Goal: Transaction & Acquisition: Purchase product/service

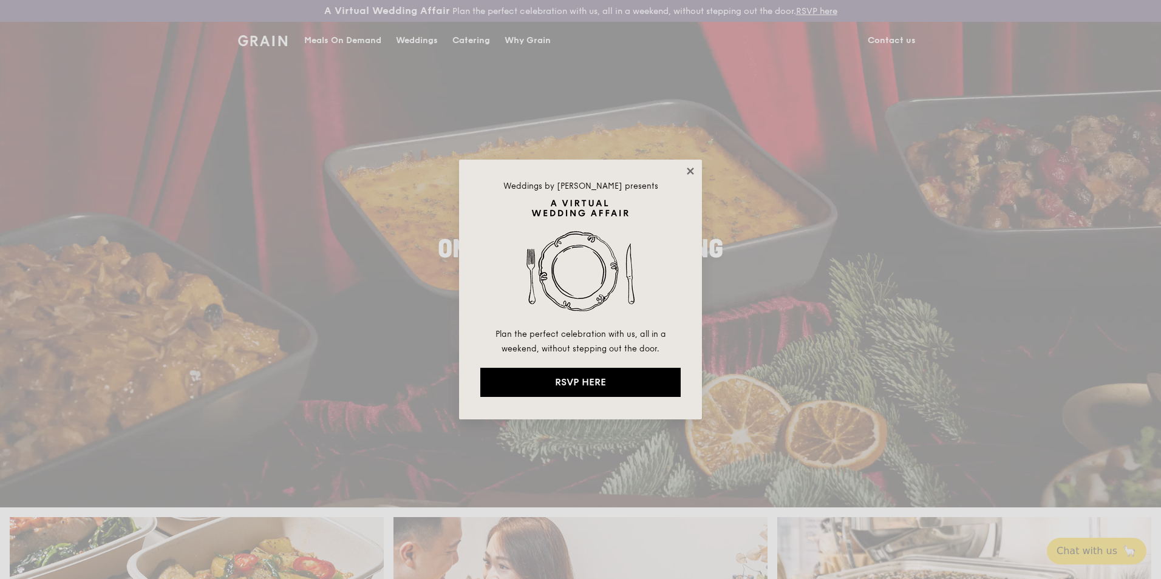
click at [692, 171] on icon at bounding box center [690, 171] width 11 height 11
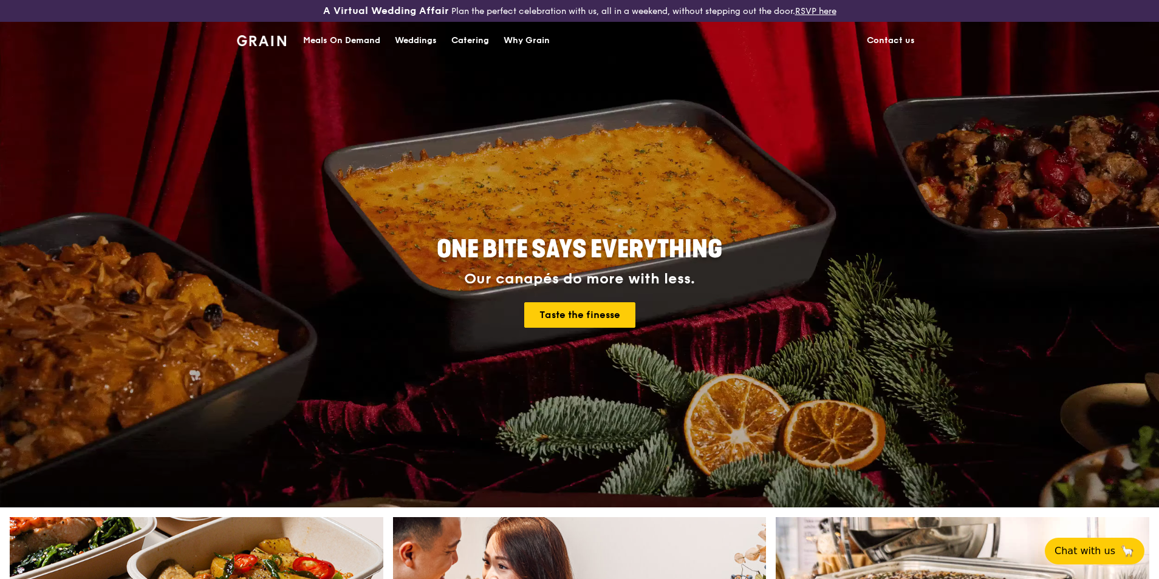
click at [356, 45] on div "Meals On Demand" at bounding box center [341, 40] width 77 height 36
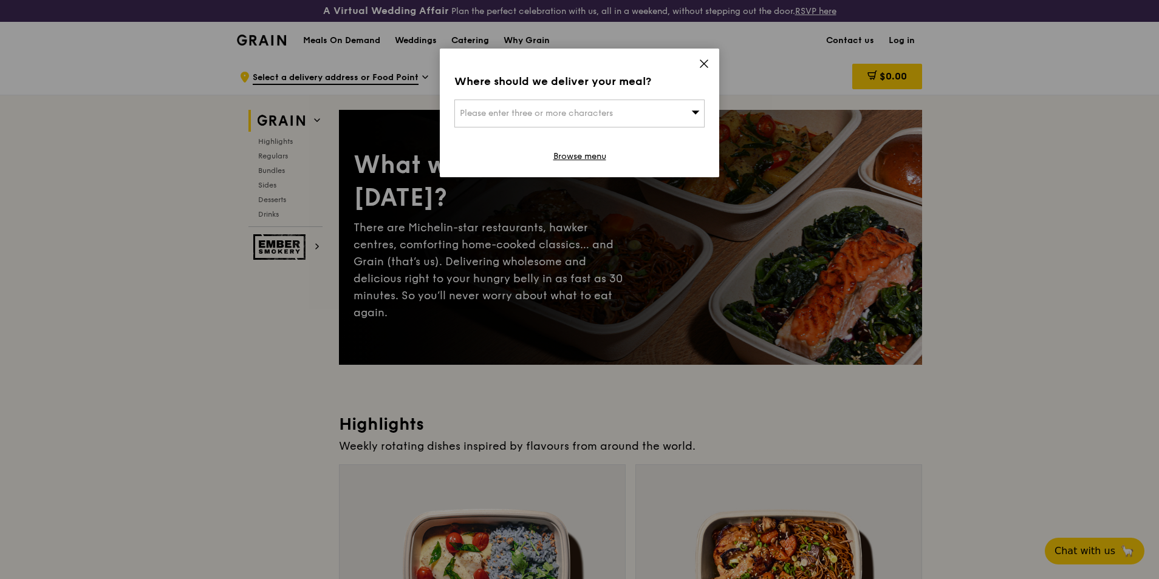
click at [704, 67] on icon at bounding box center [703, 63] width 11 height 11
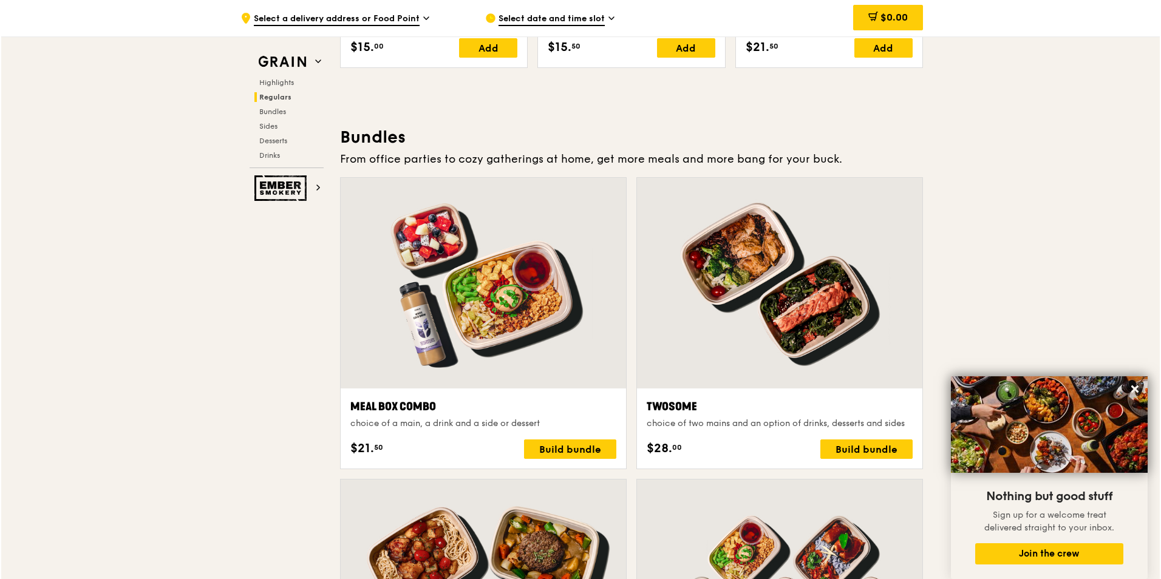
scroll to position [1700, 0]
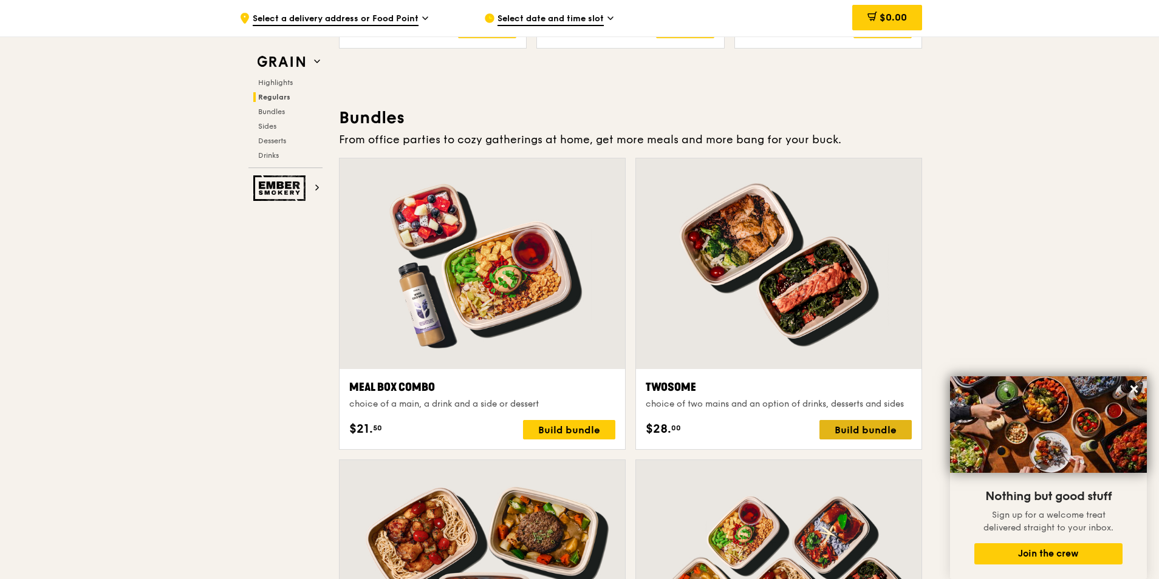
click at [881, 429] on div "Build bundle" at bounding box center [865, 429] width 92 height 19
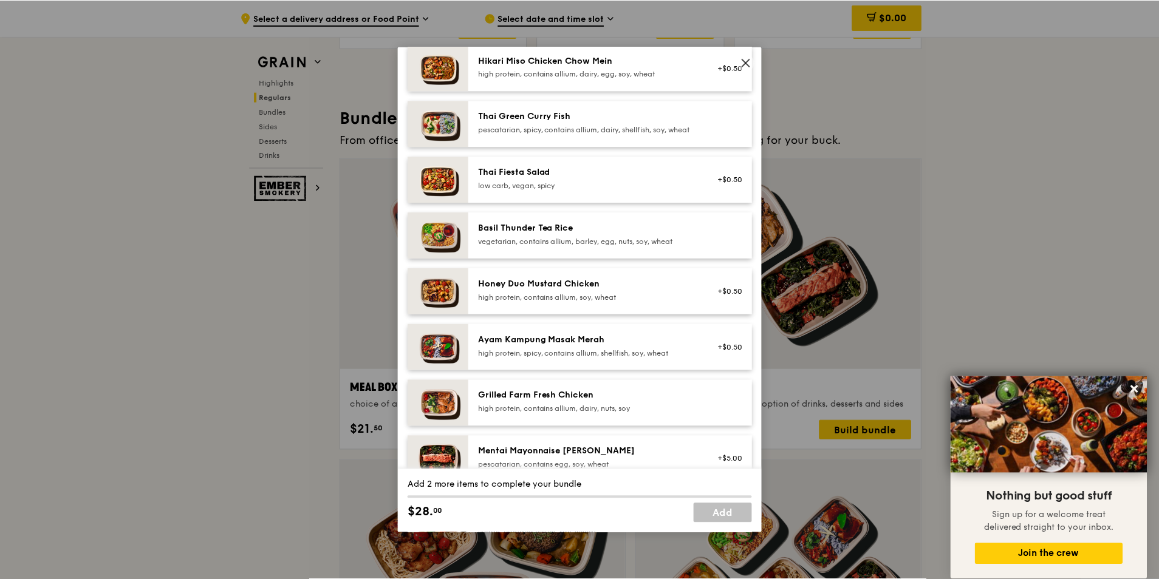
scroll to position [121, 0]
click at [572, 357] on div "high protein, spicy, contains allium, shellfish, soy, wheat" at bounding box center [588, 352] width 218 height 10
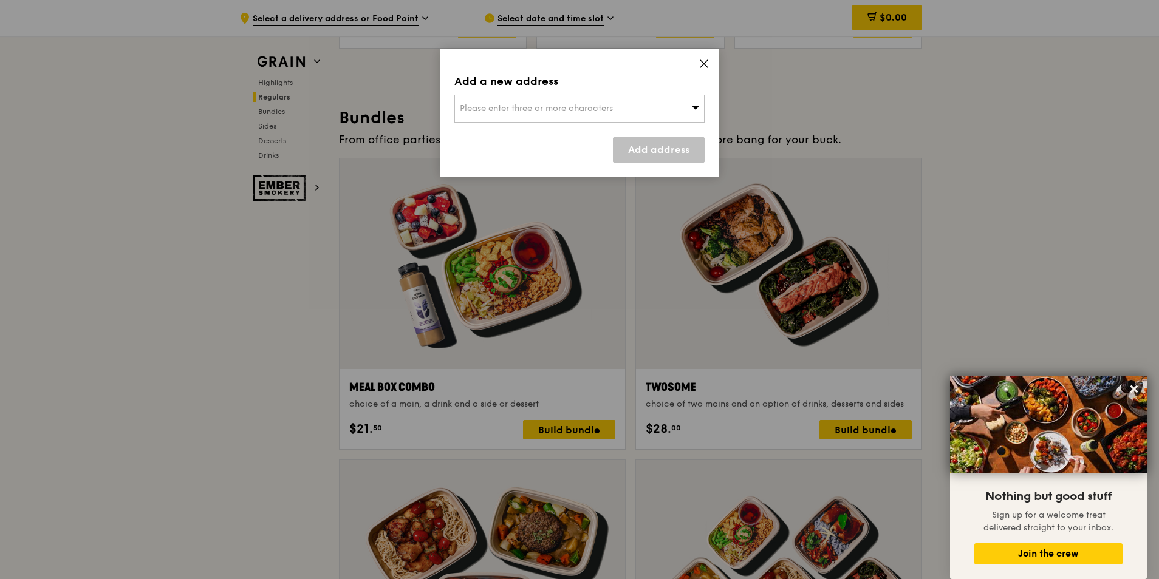
click at [633, 115] on div "Please enter three or more characters" at bounding box center [579, 109] width 250 height 28
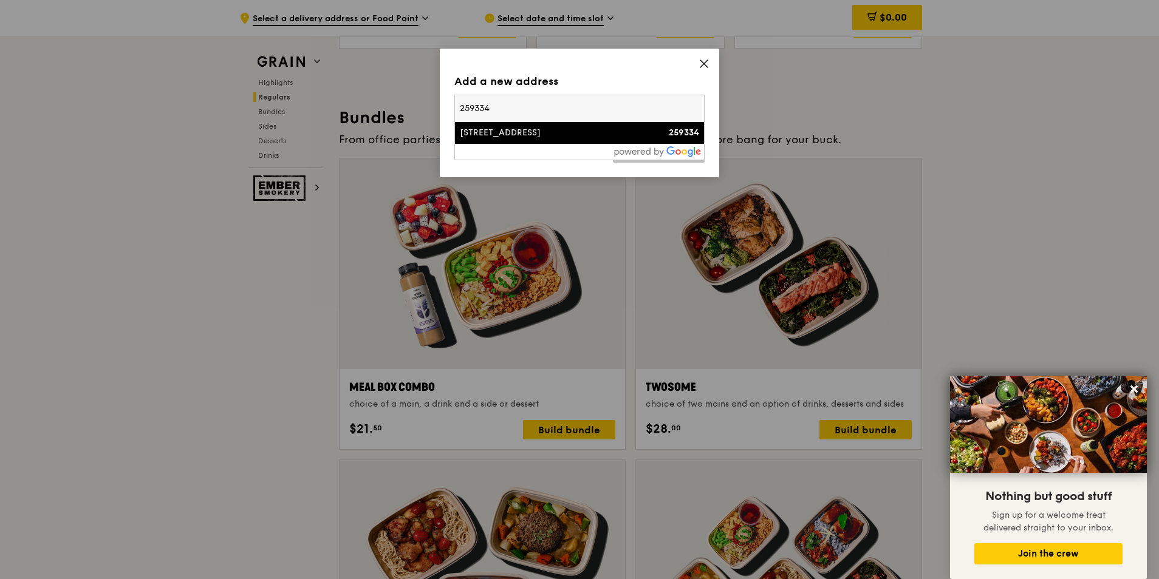
type input "259334"
click at [588, 143] on li "[STREET_ADDRESS] 259334" at bounding box center [579, 133] width 249 height 22
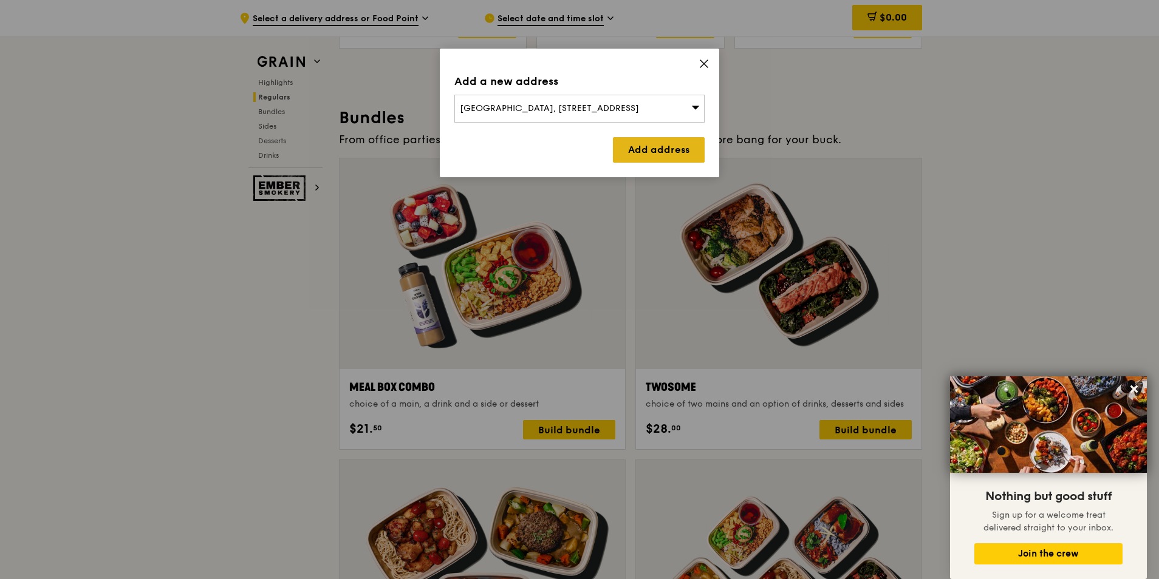
click at [632, 145] on link "Add address" at bounding box center [659, 150] width 92 height 26
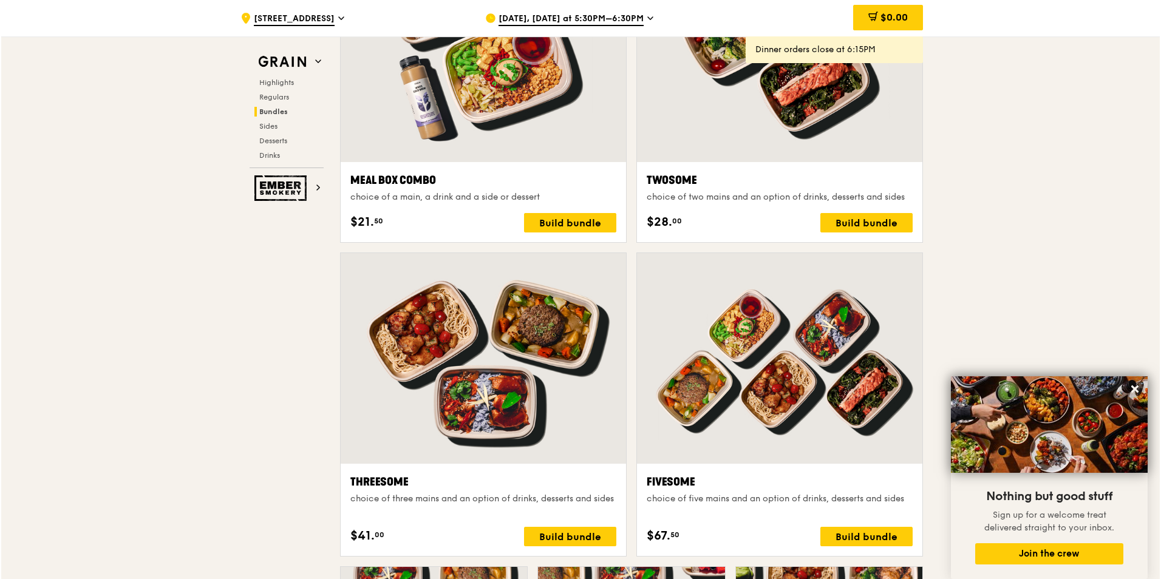
scroll to position [1878, 0]
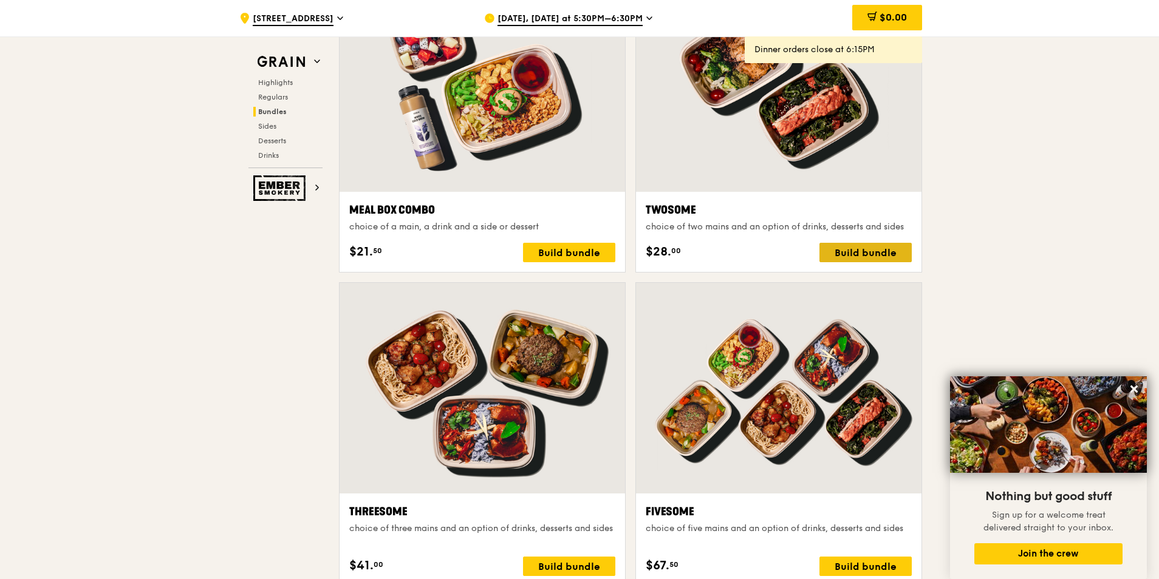
click at [848, 252] on div "Build bundle" at bounding box center [865, 252] width 92 height 19
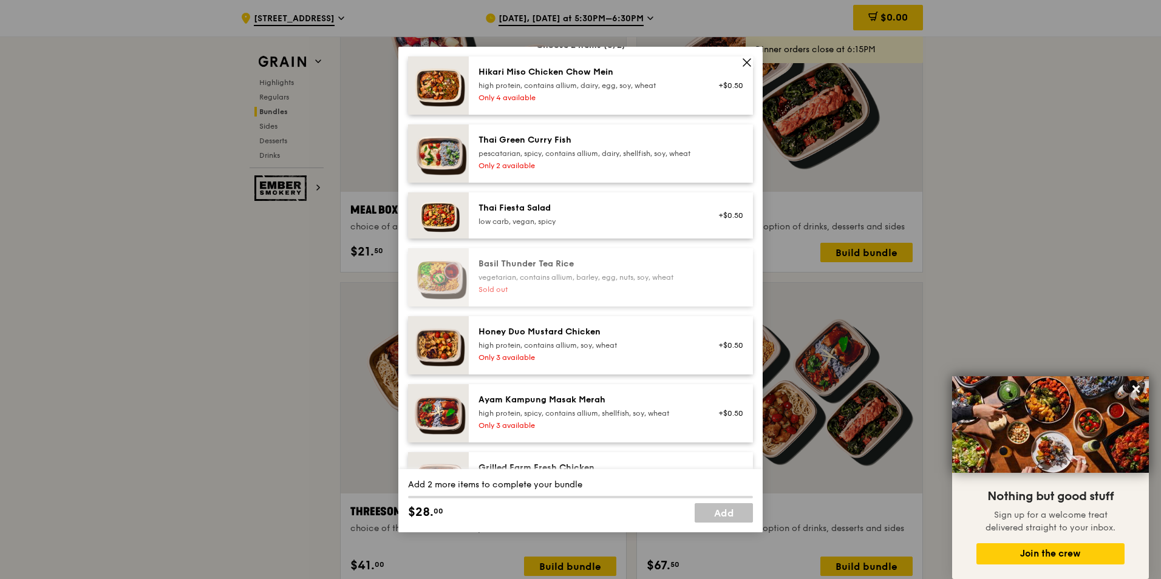
scroll to position [182, 0]
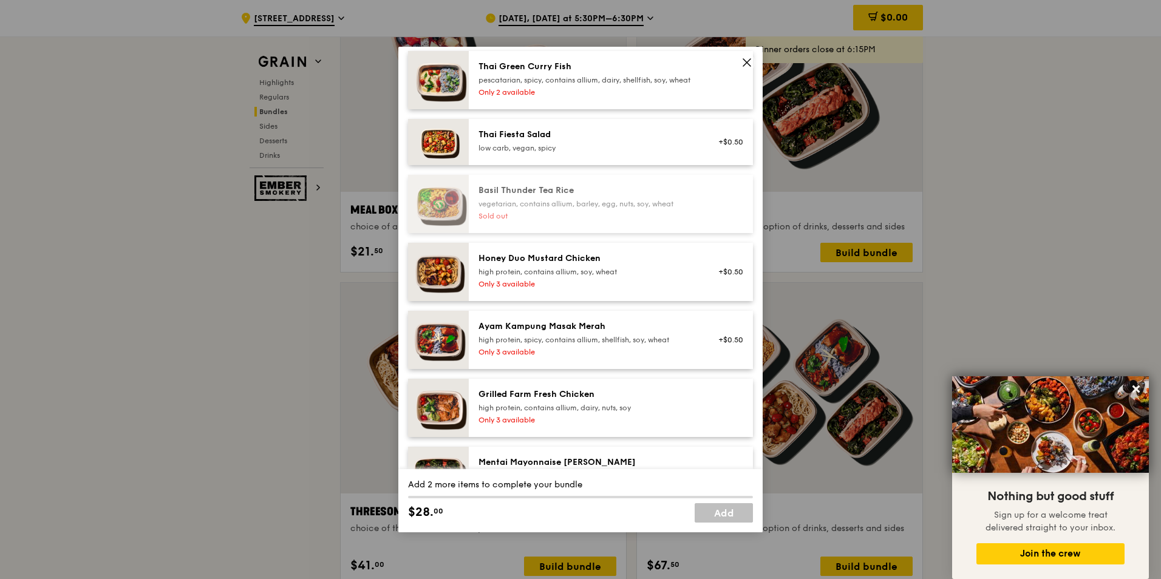
click at [585, 277] on div "high protein, contains allium, soy, wheat" at bounding box center [588, 272] width 218 height 10
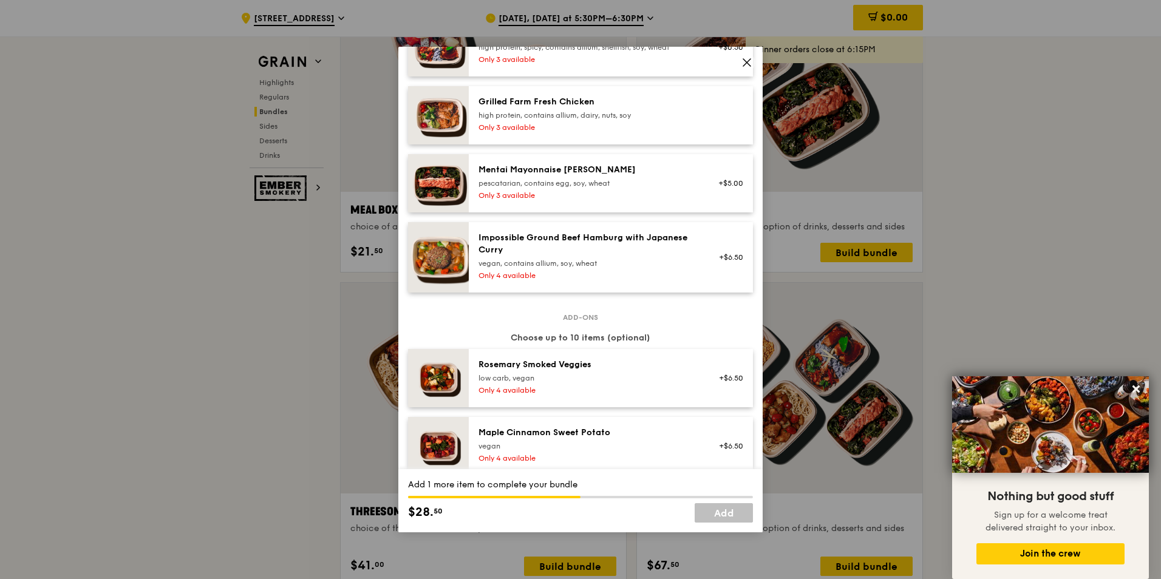
scroll to position [486, 0]
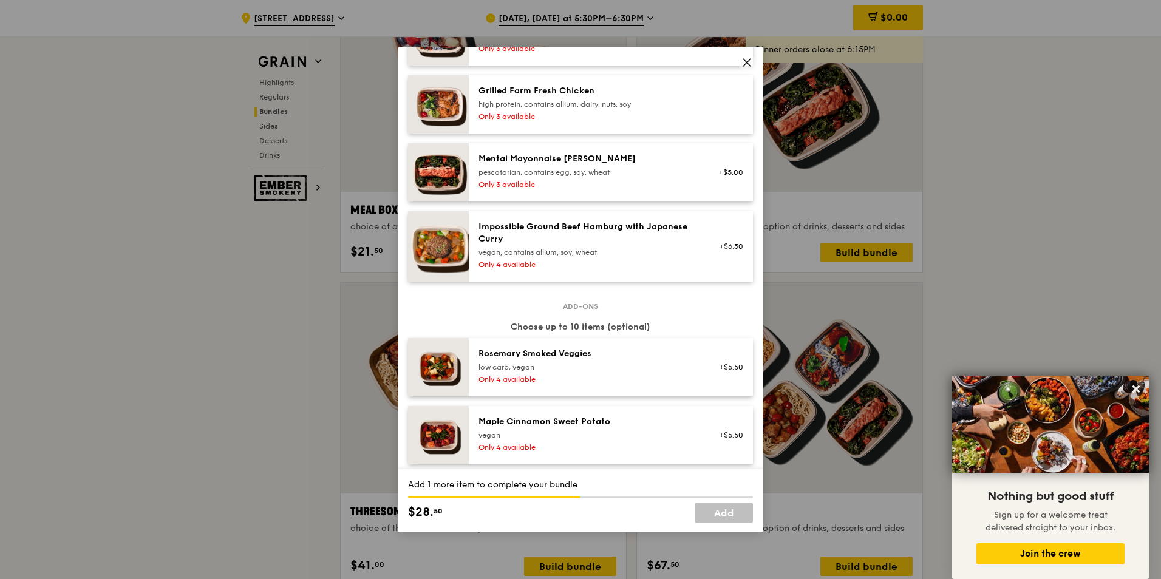
click at [615, 269] on div "Impossible Ground Beef Hamburg with Japanese [PERSON_NAME] vegan, contains alli…" at bounding box center [587, 246] width 233 height 51
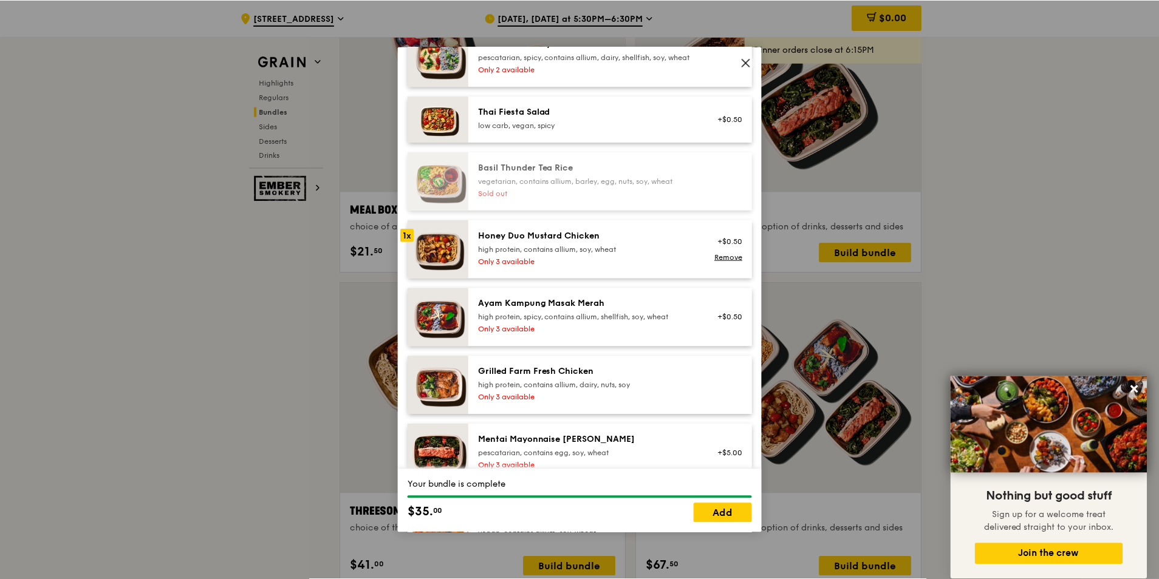
scroll to position [0, 0]
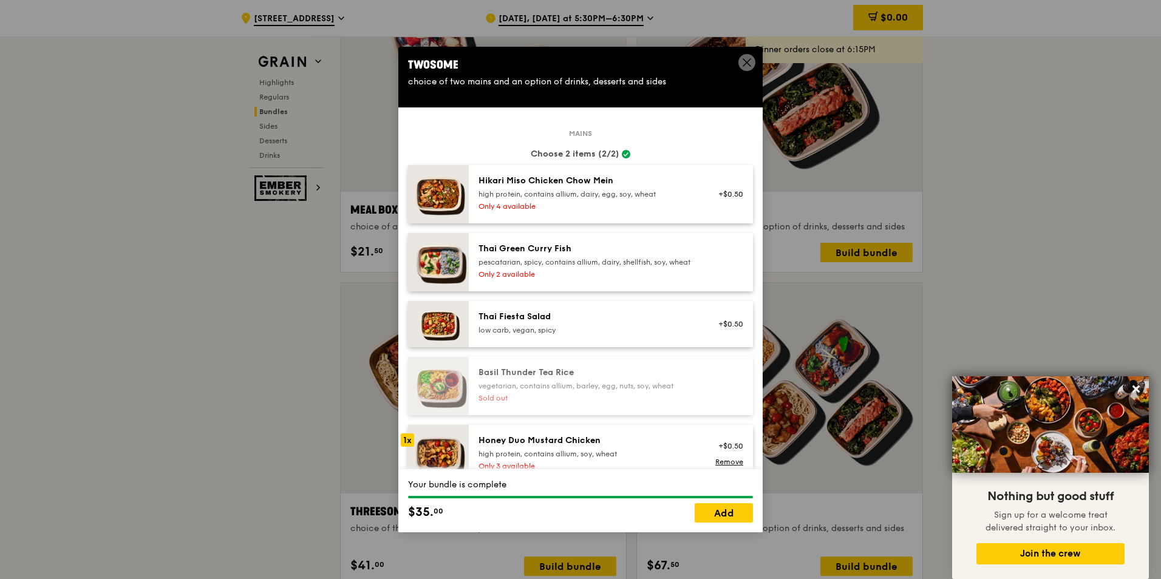
click at [748, 61] on icon at bounding box center [746, 62] width 7 height 7
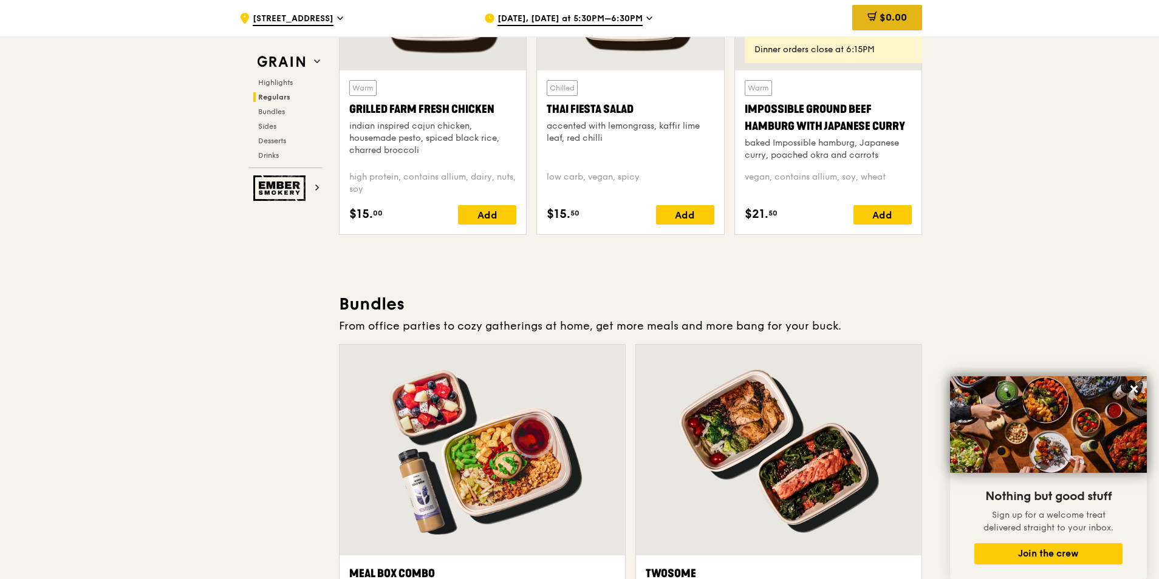
scroll to position [1513, 0]
click at [874, 15] on icon at bounding box center [872, 17] width 10 height 10
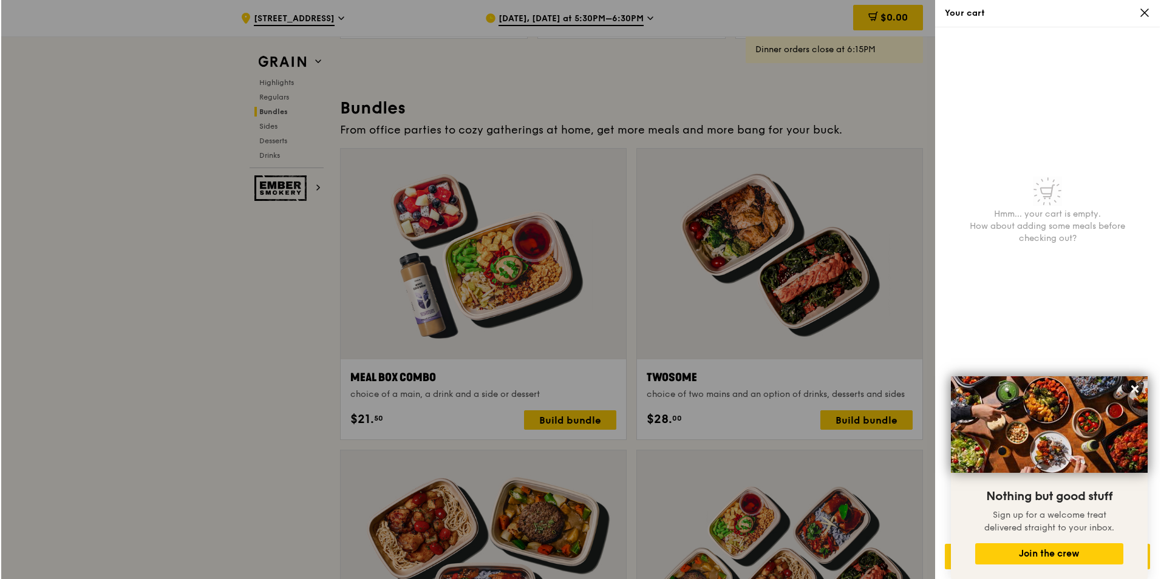
scroll to position [1878, 0]
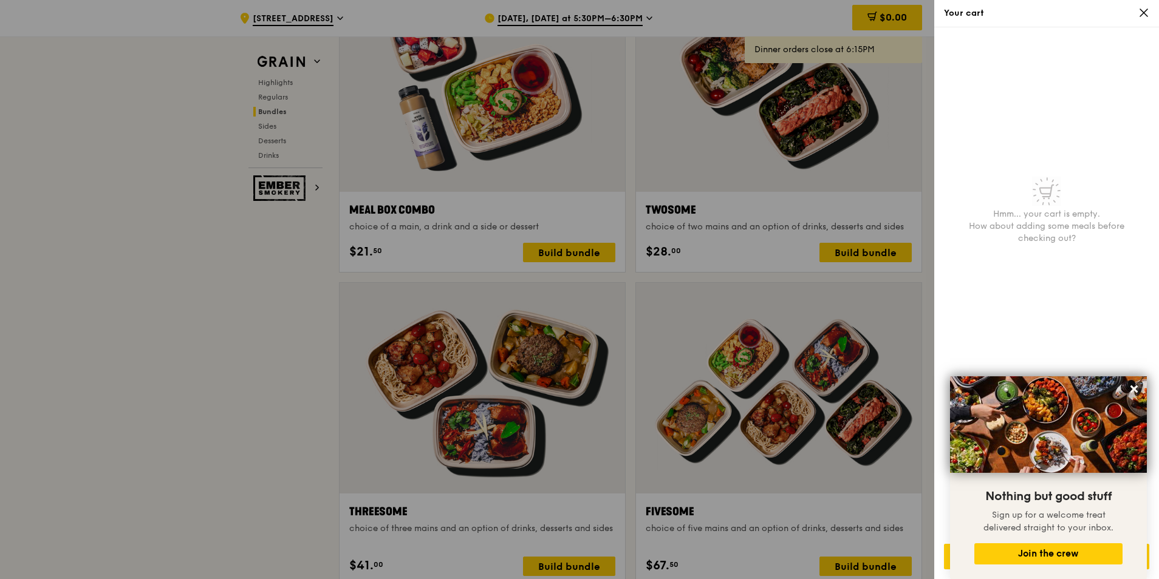
click at [528, 440] on div at bounding box center [579, 289] width 1159 height 579
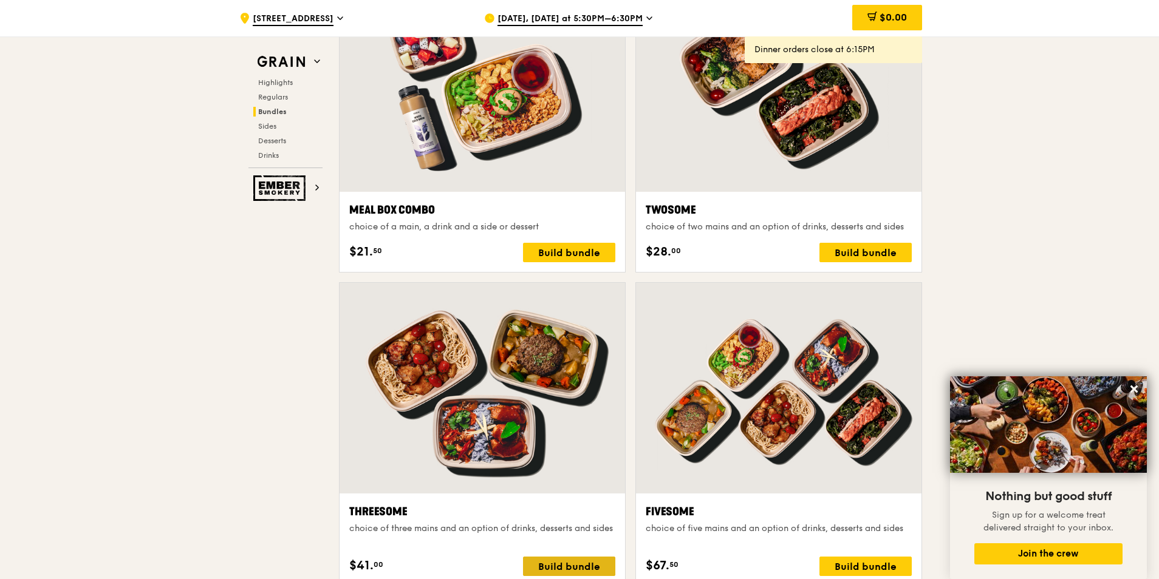
click at [567, 561] on div "Build bundle" at bounding box center [569, 566] width 92 height 19
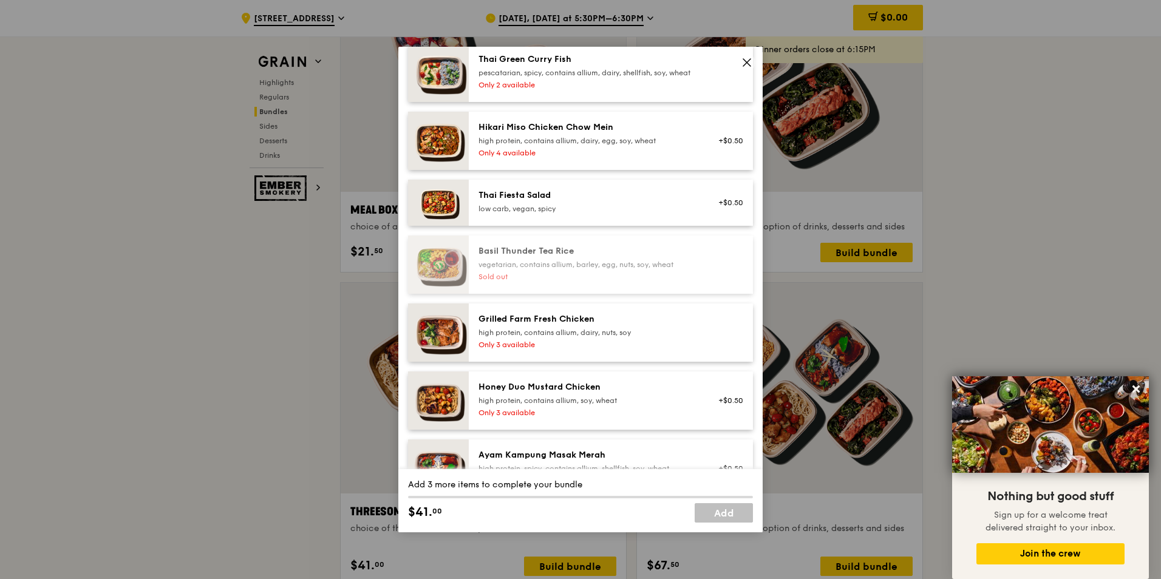
scroll to position [182, 0]
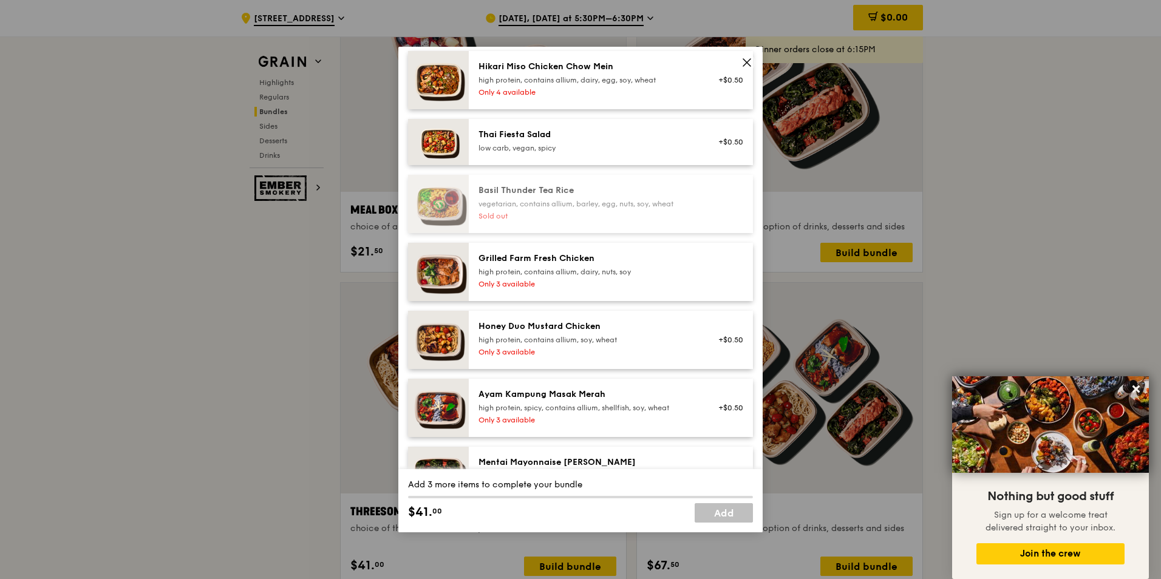
click at [544, 413] on div "high protein, spicy, contains allium, shellfish, soy, wheat" at bounding box center [588, 408] width 218 height 10
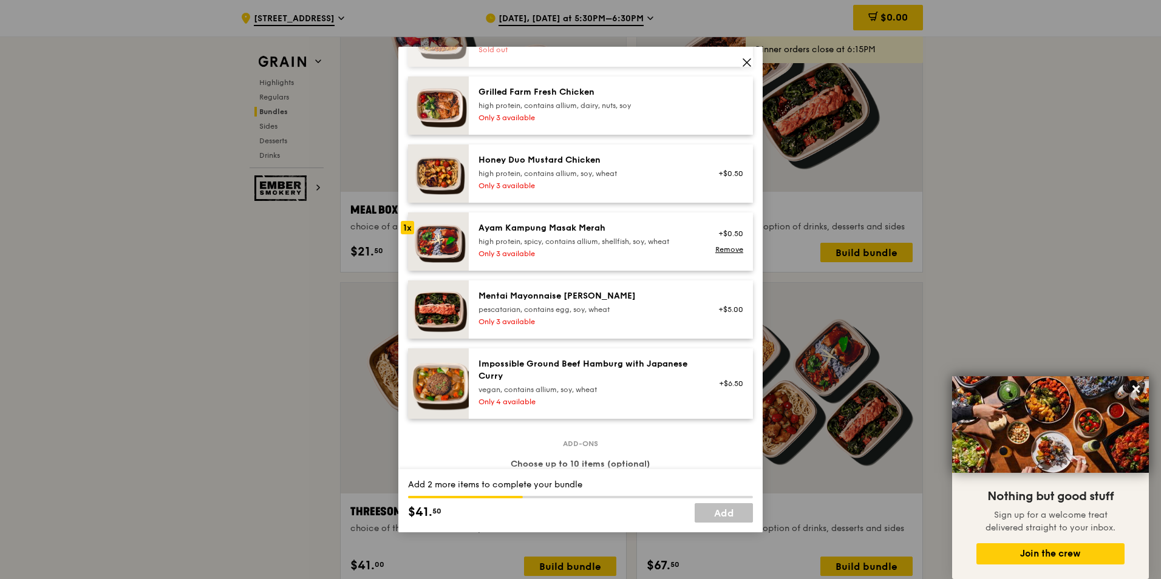
scroll to position [364, 0]
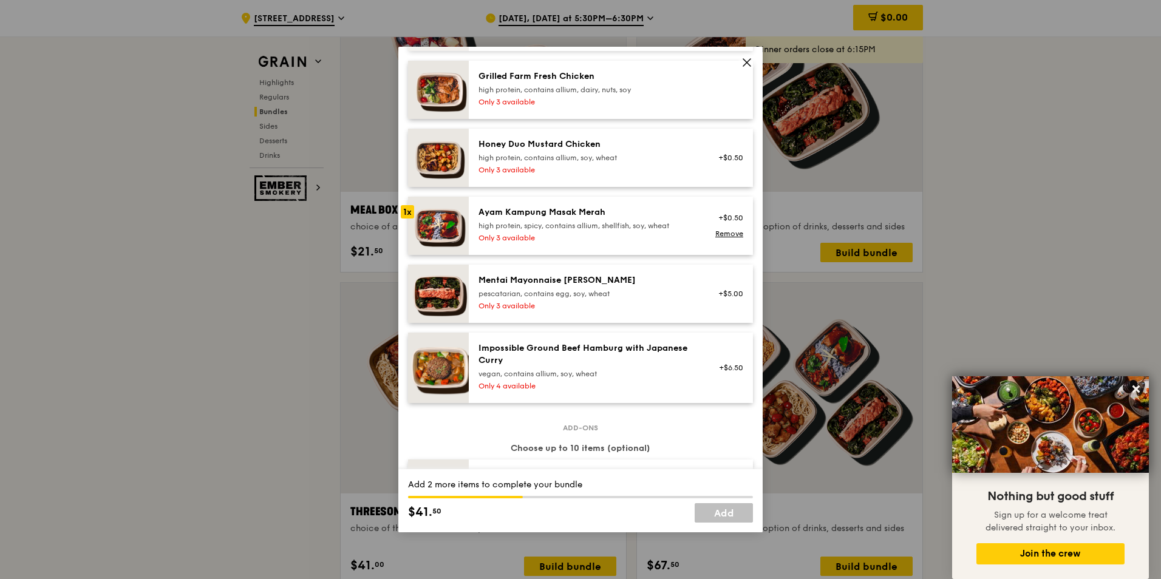
click at [559, 377] on div "Impossible Ground Beef Hamburg with Japanese [PERSON_NAME] vegan, contains alli…" at bounding box center [588, 360] width 218 height 36
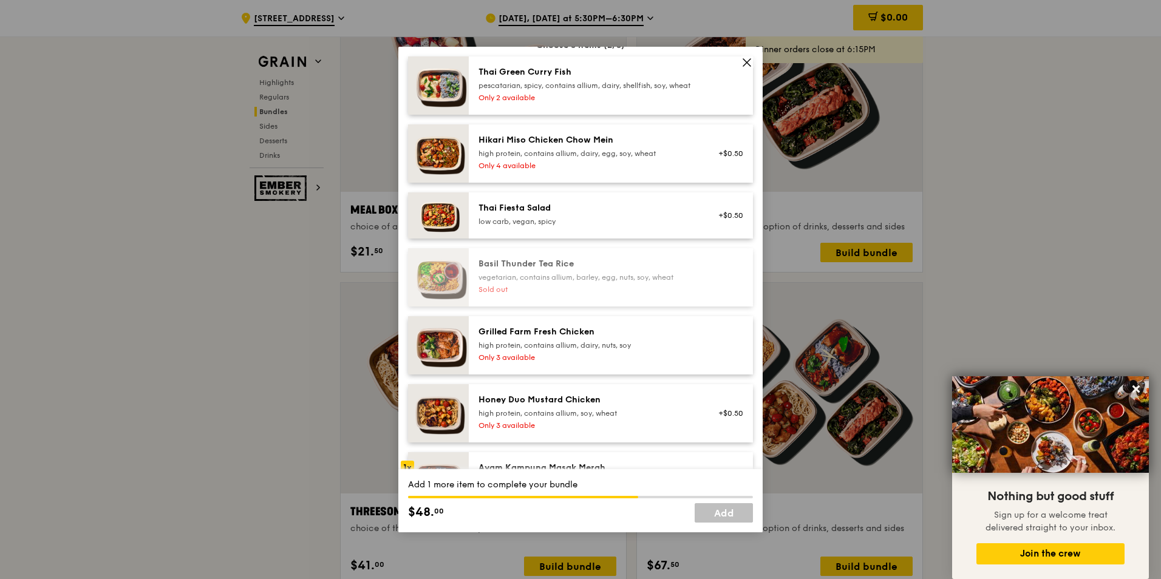
scroll to position [61, 0]
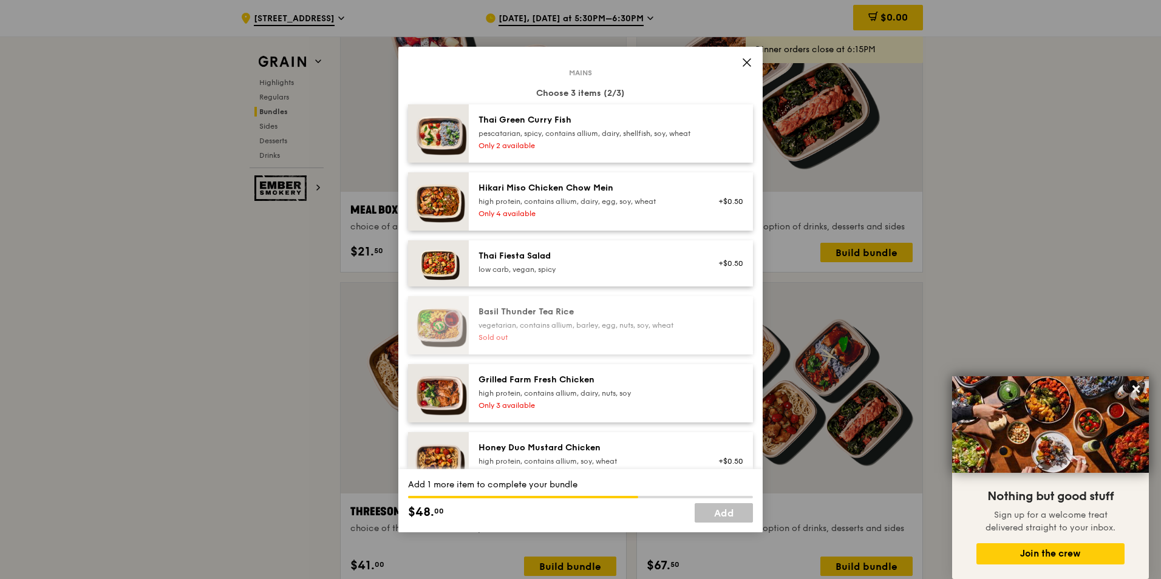
click at [585, 194] on div "Hikari Miso Chicken Chow Mein" at bounding box center [588, 188] width 218 height 12
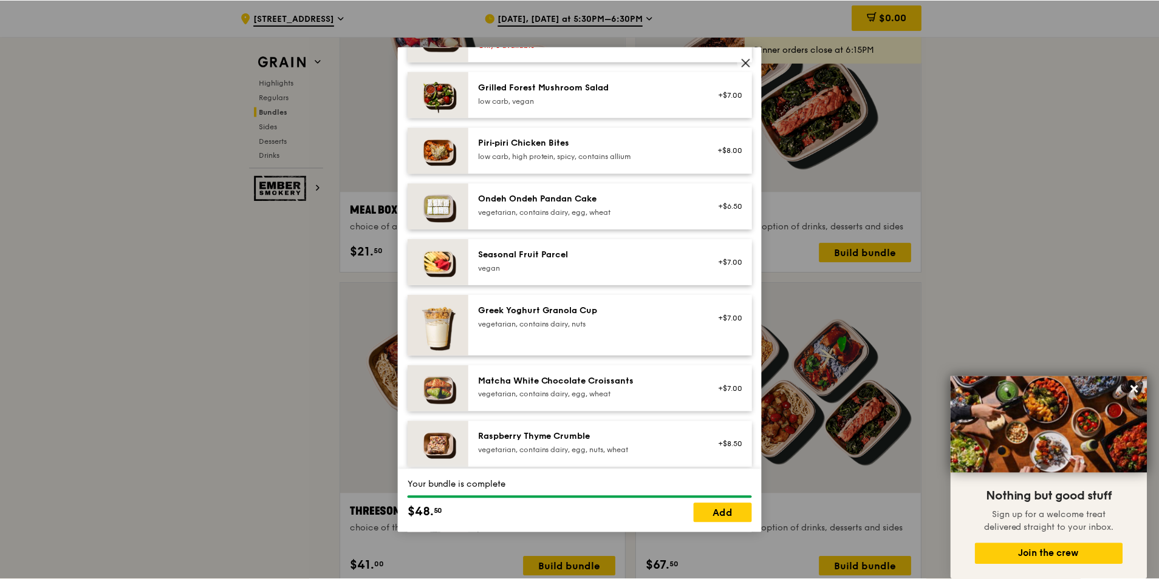
scroll to position [1154, 0]
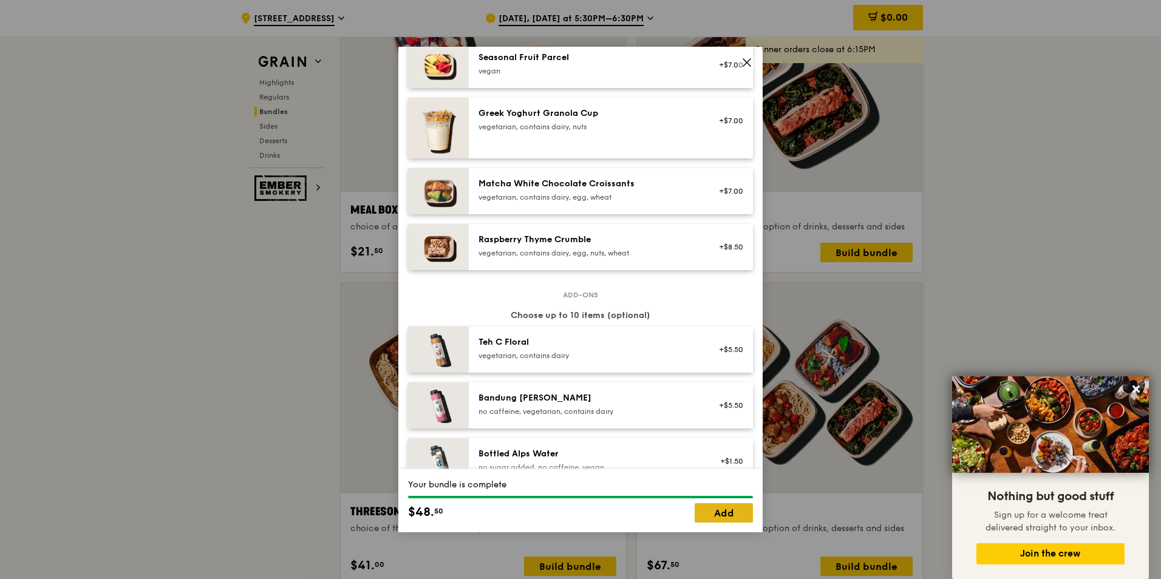
click at [717, 516] on link "Add" at bounding box center [724, 512] width 58 height 19
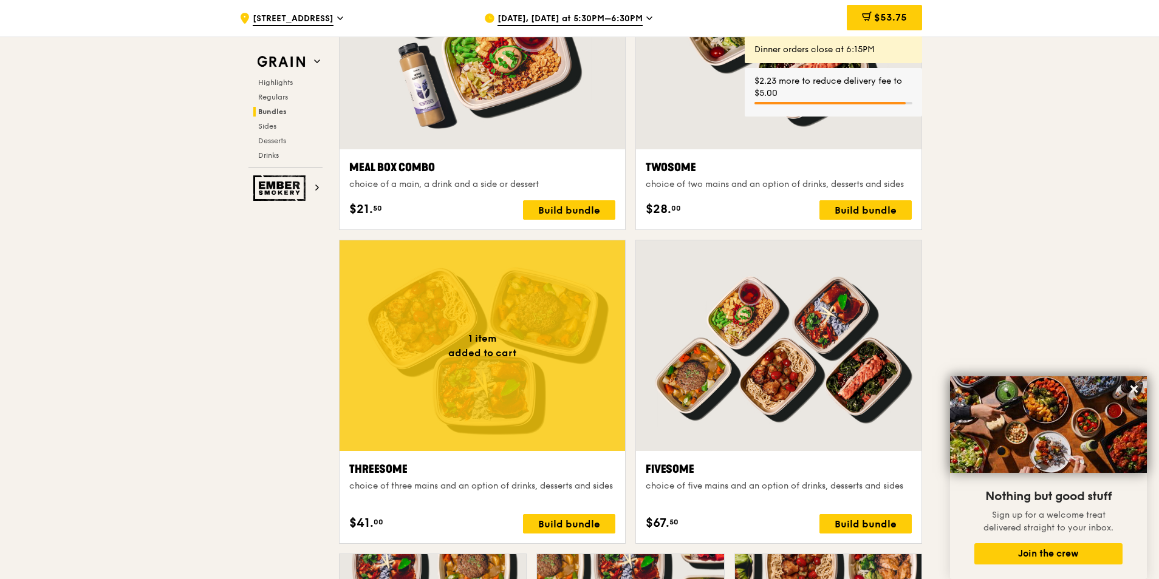
scroll to position [1938, 0]
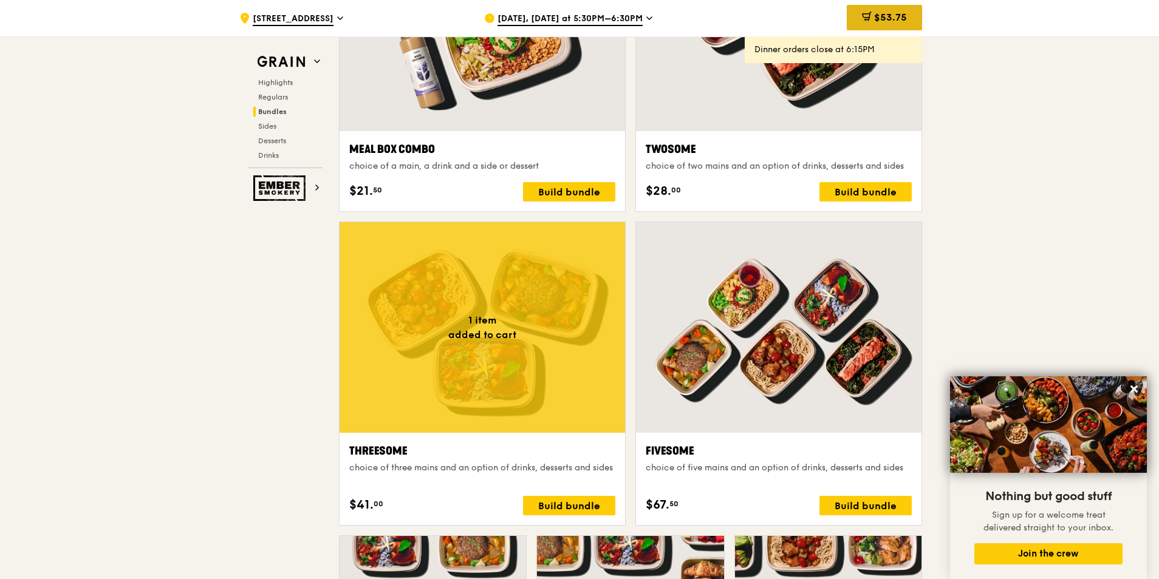
click at [877, 11] on div "$53.75" at bounding box center [884, 18] width 75 height 26
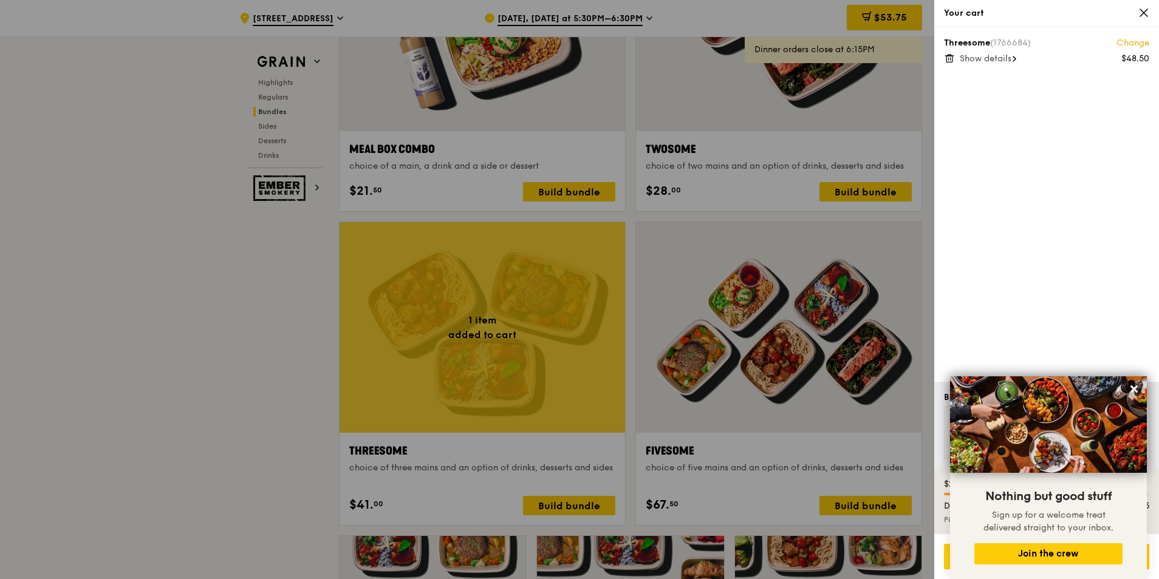
click at [1057, 227] on div "Threesome (1766684) Change $48.50 Show details" at bounding box center [1046, 204] width 225 height 355
click at [984, 56] on span "Show details" at bounding box center [985, 58] width 52 height 10
click at [1024, 284] on div "Threesome (1766684) Change $48.50 Hide details Hikari Miso Chicken Chow Mein Ay…" at bounding box center [1046, 204] width 225 height 355
click at [1142, 15] on icon at bounding box center [1143, 12] width 7 height 7
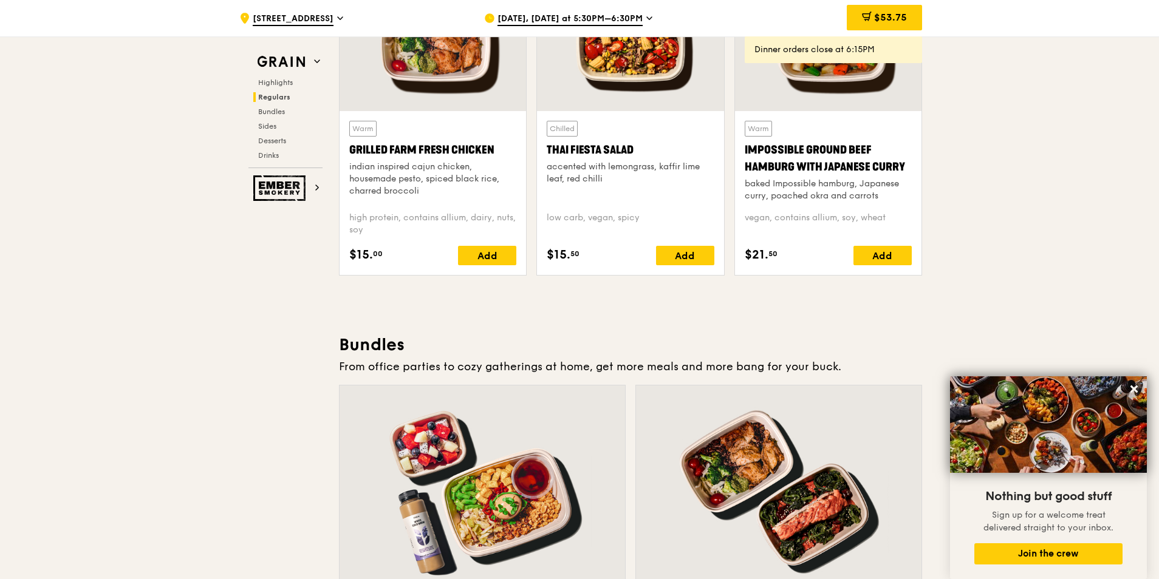
scroll to position [1331, 0]
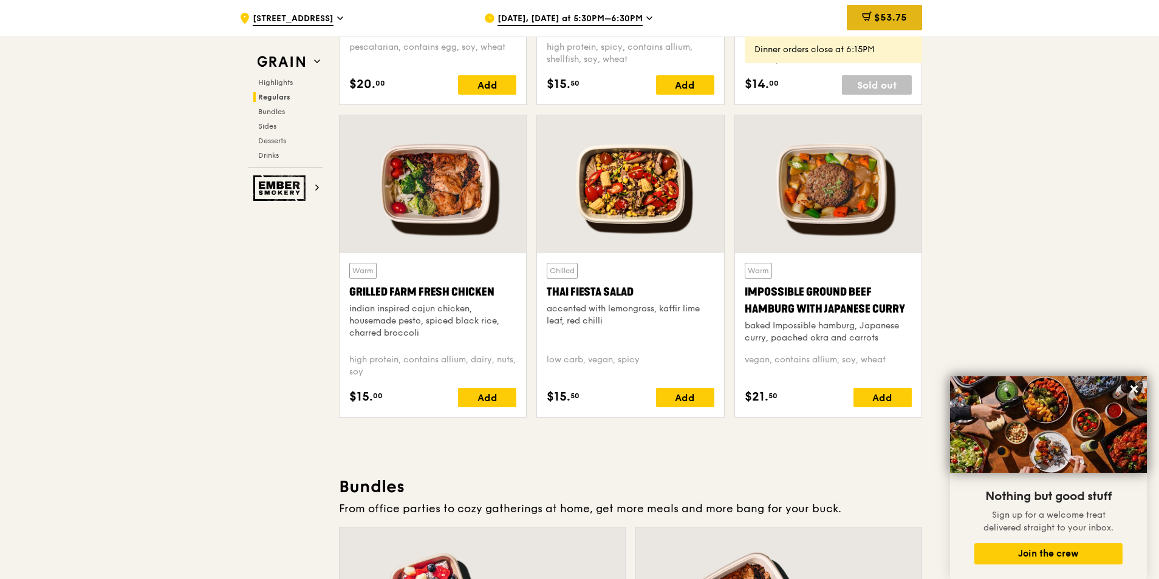
click at [893, 19] on span "$53.75" at bounding box center [890, 18] width 33 height 12
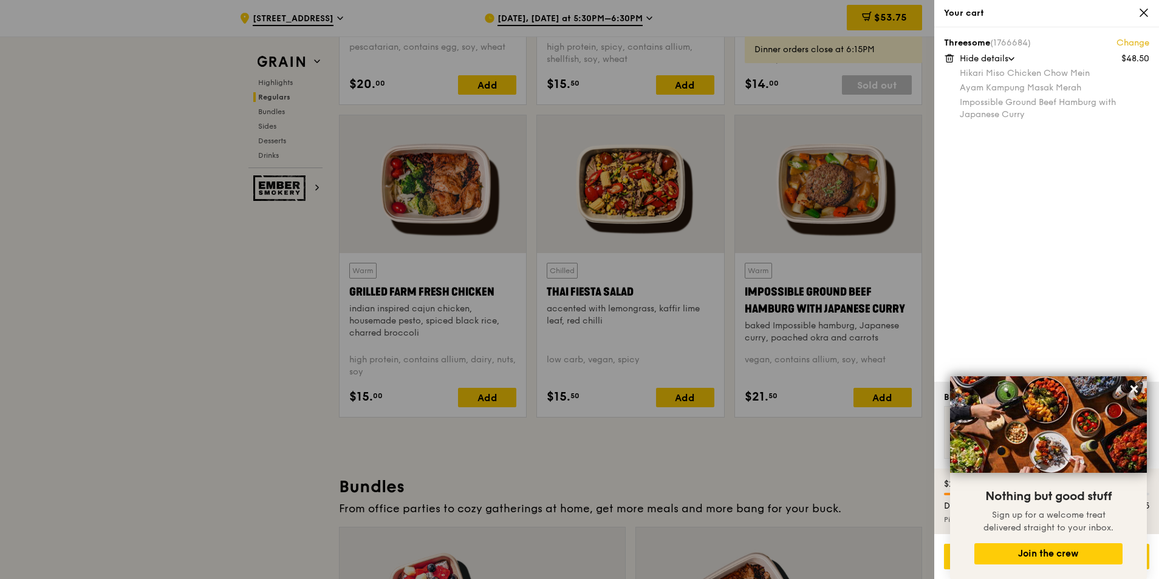
click at [946, 53] on icon at bounding box center [949, 58] width 11 height 11
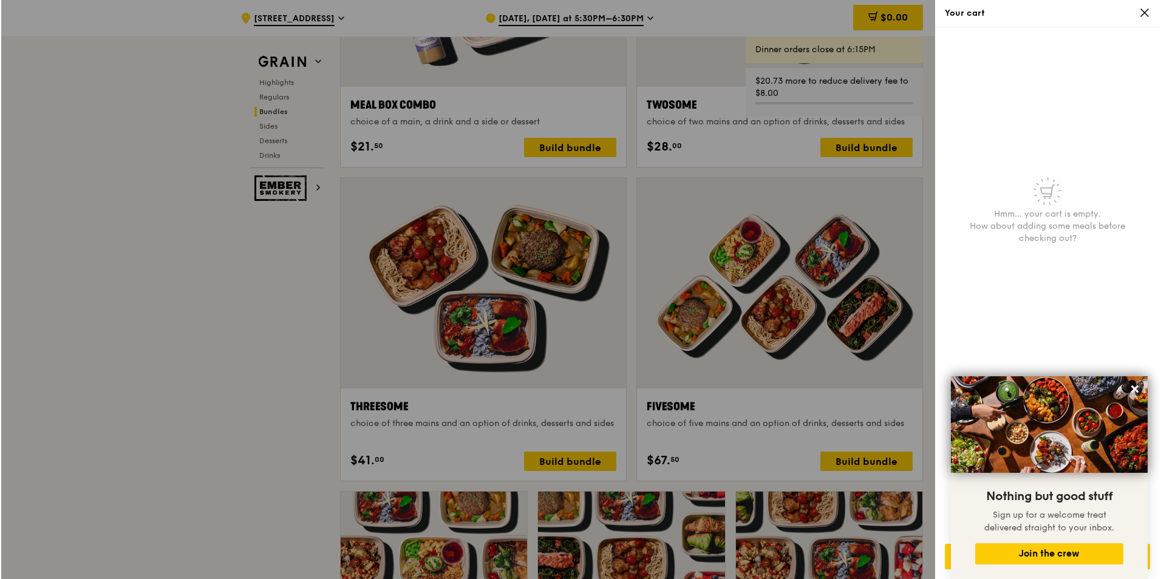
scroll to position [1999, 0]
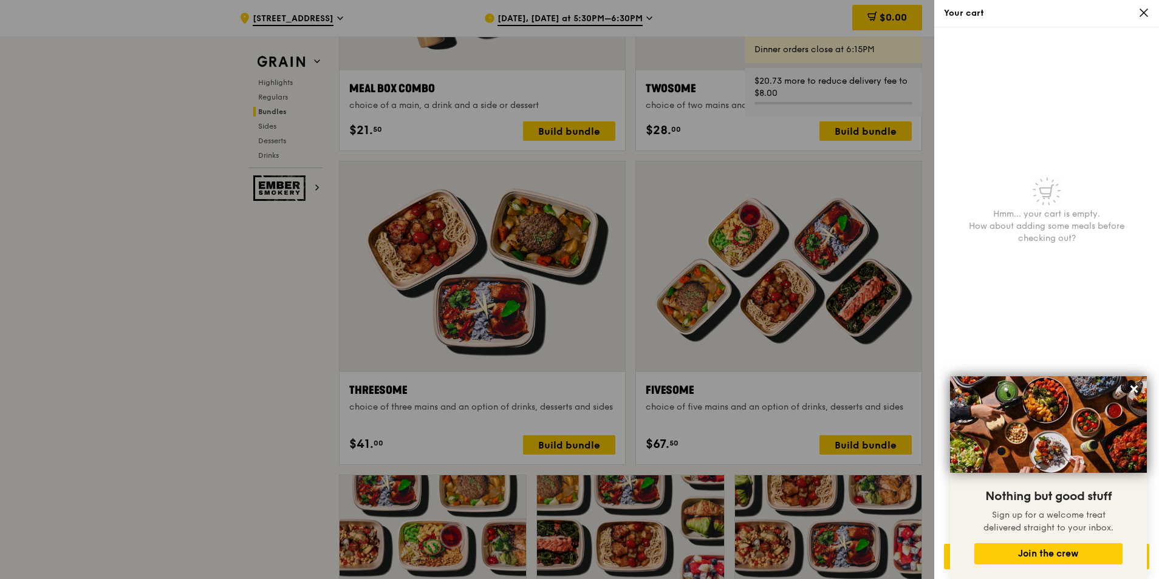
click at [845, 448] on div at bounding box center [579, 289] width 1159 height 579
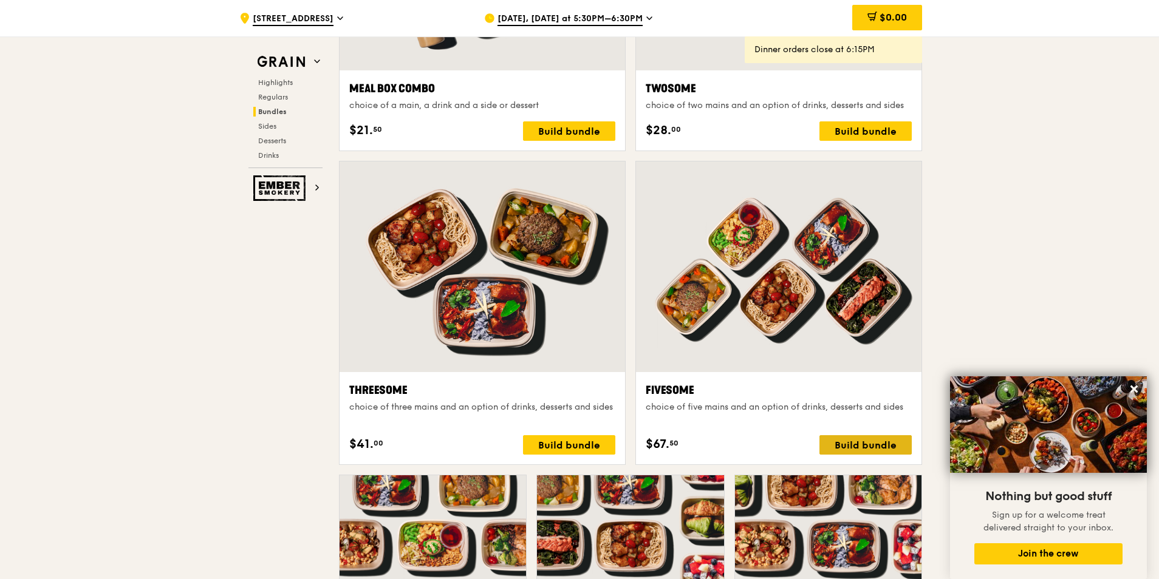
click at [873, 444] on div "Build bundle" at bounding box center [865, 444] width 92 height 19
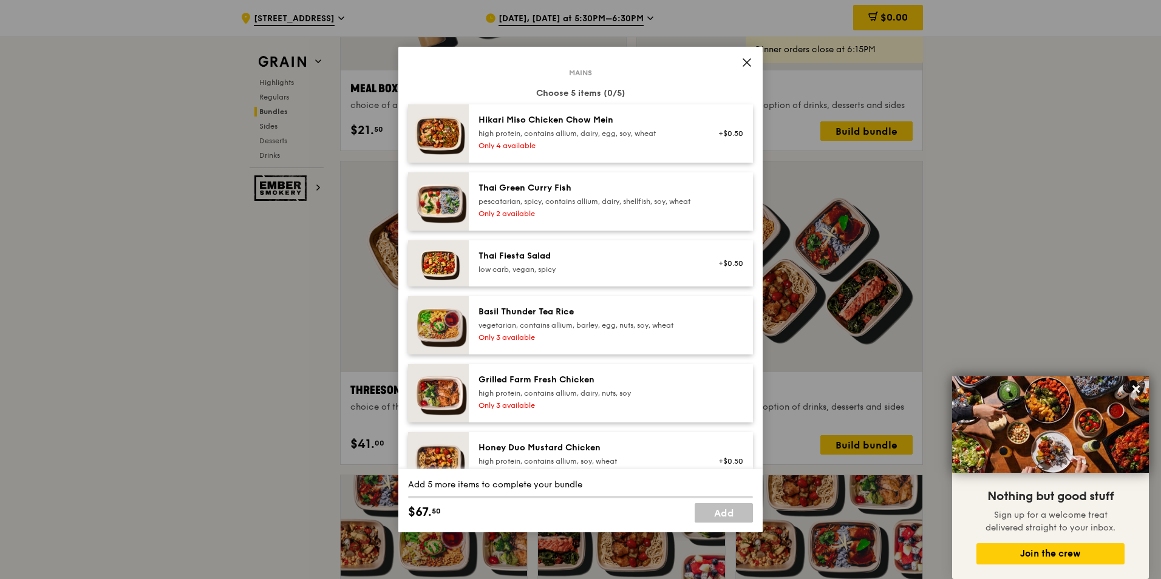
scroll to position [121, 0]
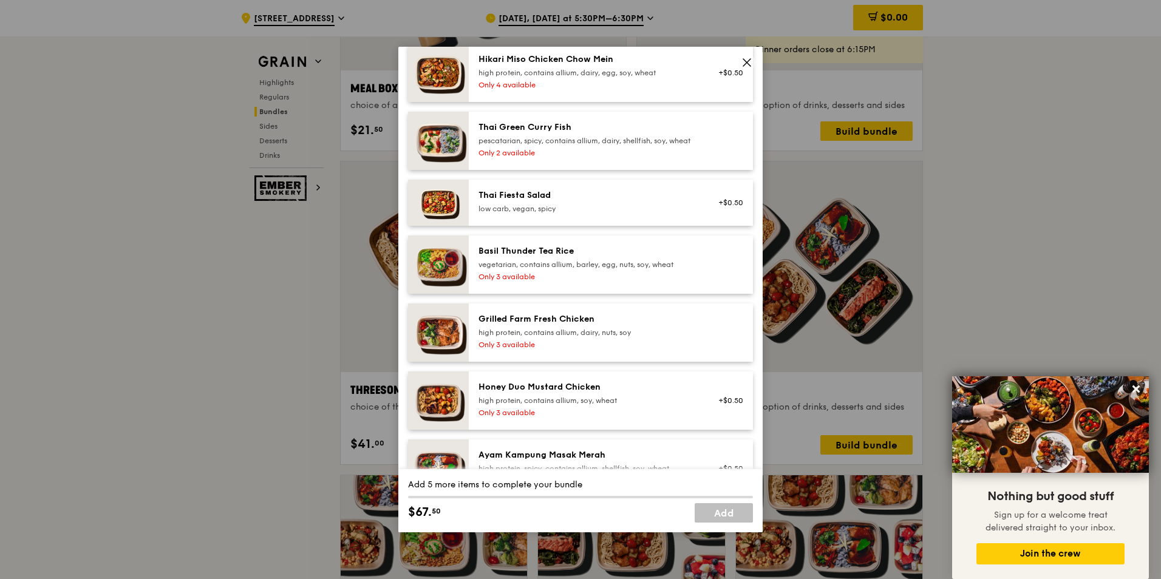
click at [676, 406] on div "high protein, contains allium, soy, wheat" at bounding box center [588, 401] width 218 height 10
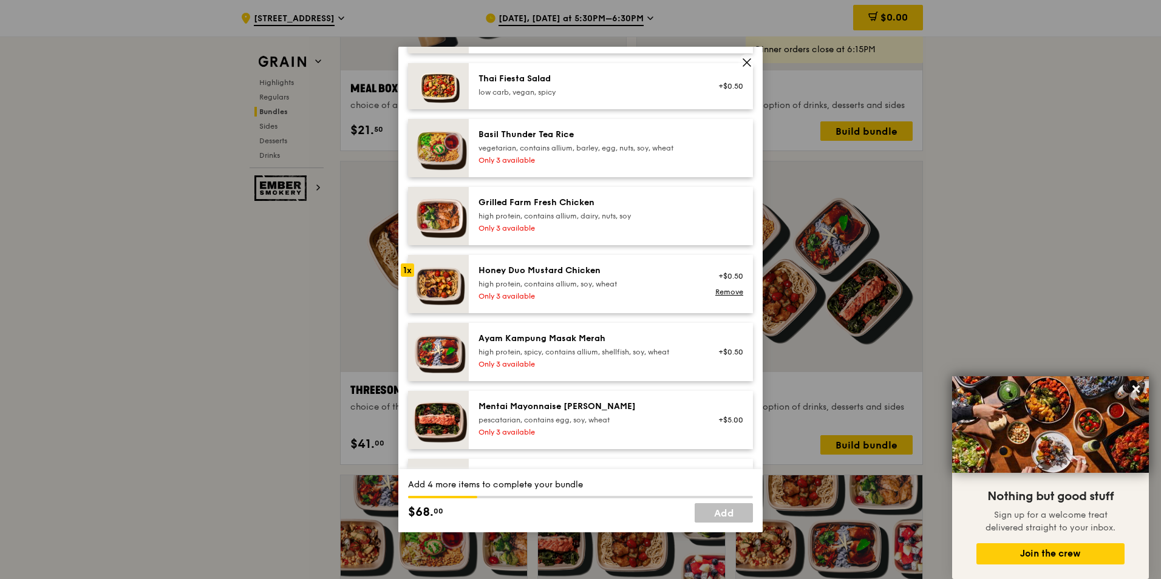
scroll to position [243, 0]
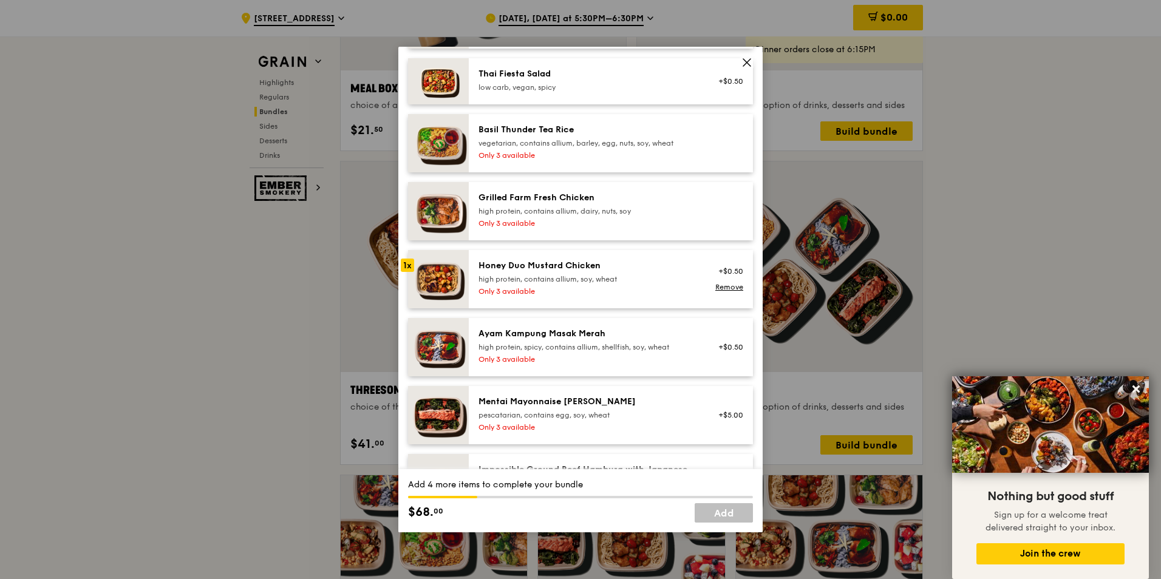
click at [686, 362] on div "Ayam Kampung Masak Merah high protein, spicy, contains allium, shellfish, soy, …" at bounding box center [587, 347] width 233 height 39
click at [483, 340] on div "Ayam Kampung Masak Merah" at bounding box center [588, 334] width 218 height 12
click at [715, 359] on link "Remove" at bounding box center [729, 355] width 28 height 9
click at [715, 291] on link "Remove" at bounding box center [729, 287] width 28 height 9
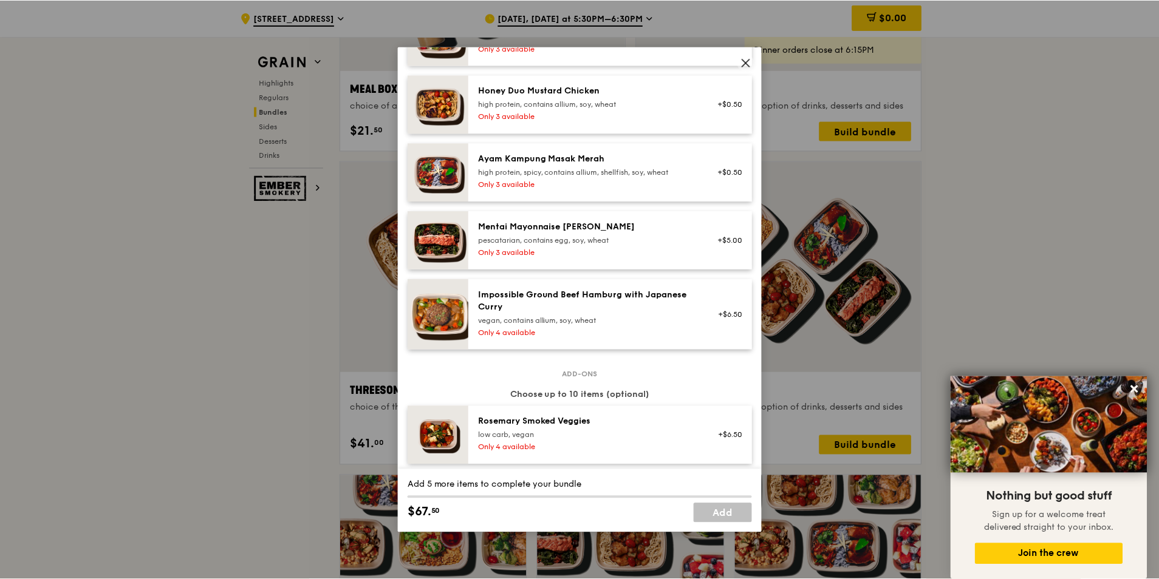
scroll to position [425, 0]
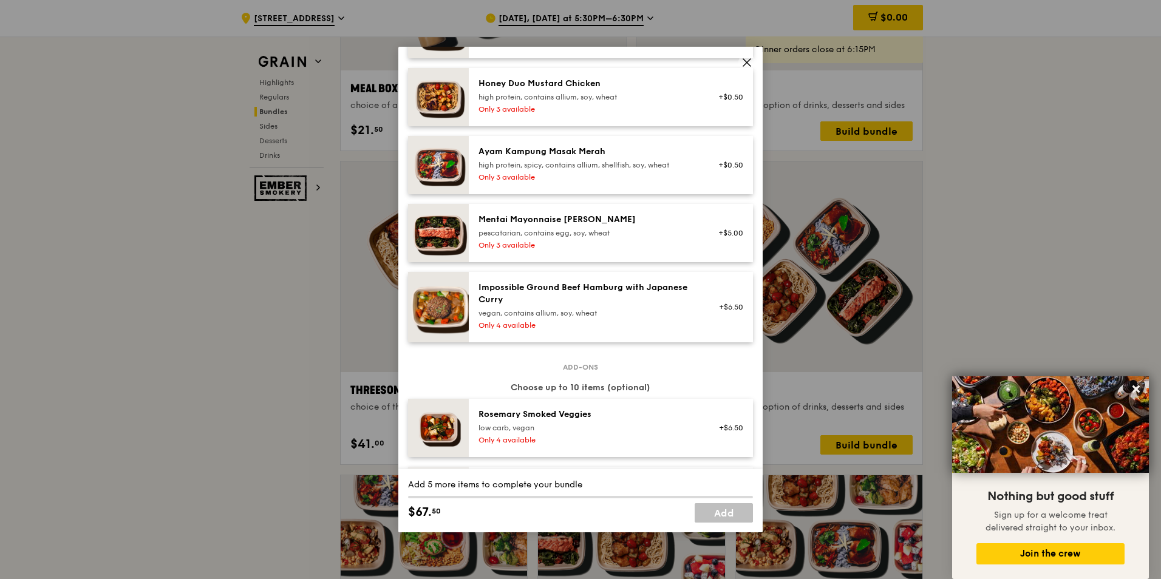
click at [714, 322] on div "+$6.50" at bounding box center [727, 307] width 47 height 51
click at [752, 64] on icon at bounding box center [746, 62] width 11 height 11
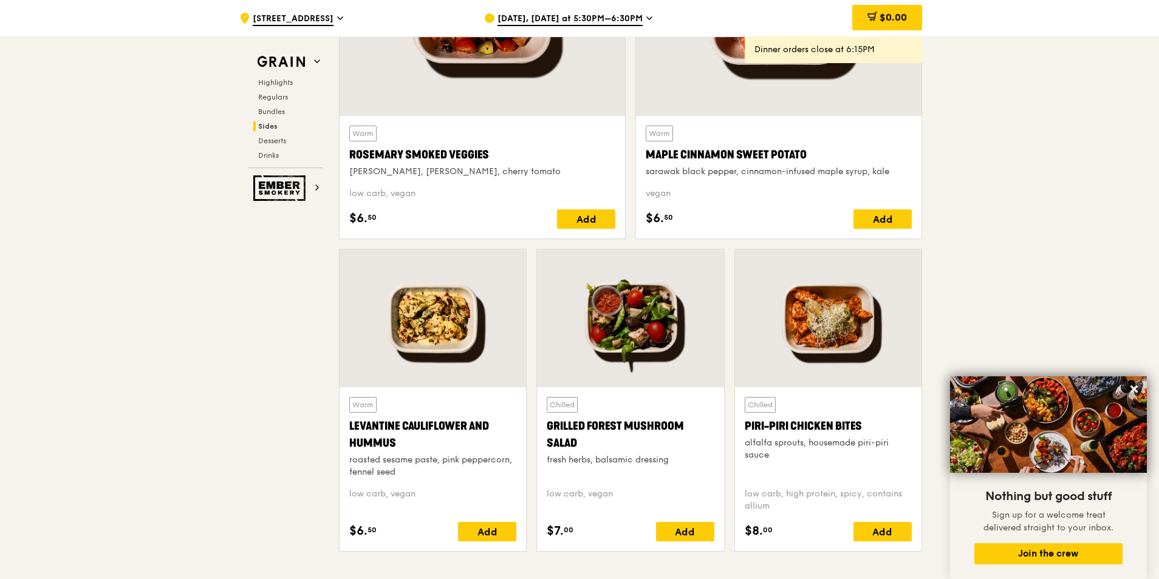
scroll to position [2485, 0]
